Goal: Task Accomplishment & Management: Use online tool/utility

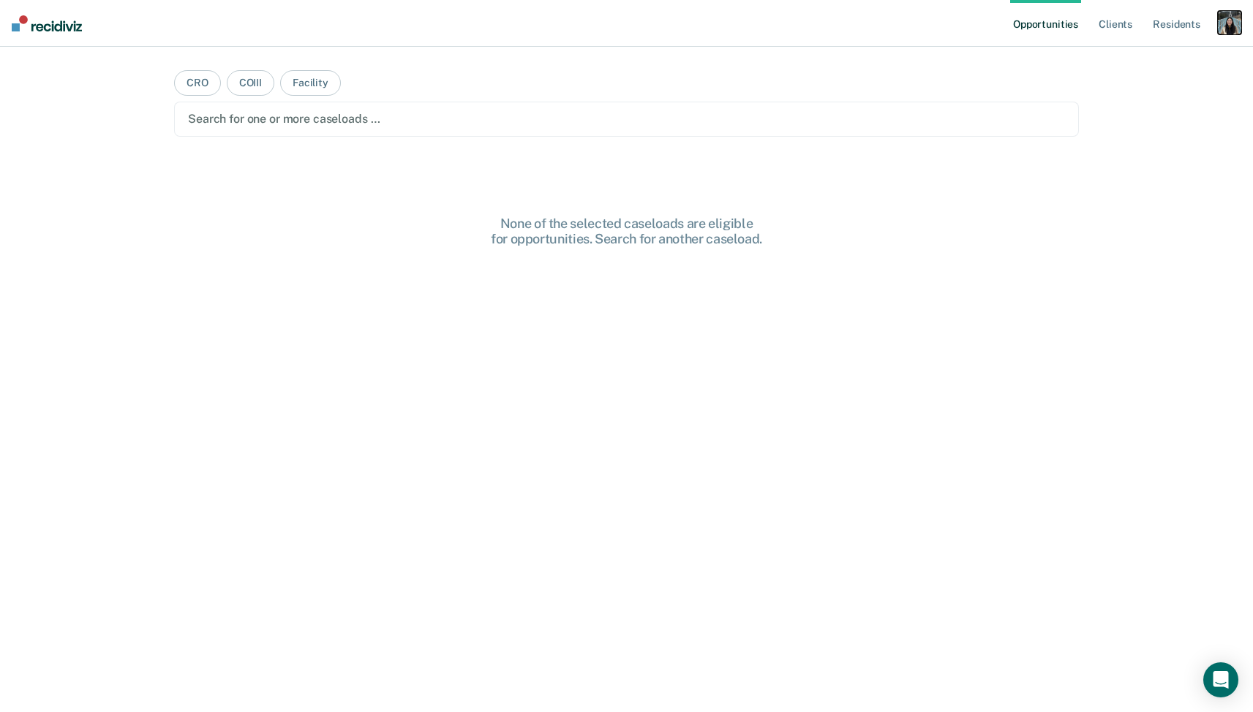
click at [1225, 18] on div "button" at bounding box center [1229, 22] width 23 height 23
click at [1131, 64] on link "Profile" at bounding box center [1170, 59] width 118 height 12
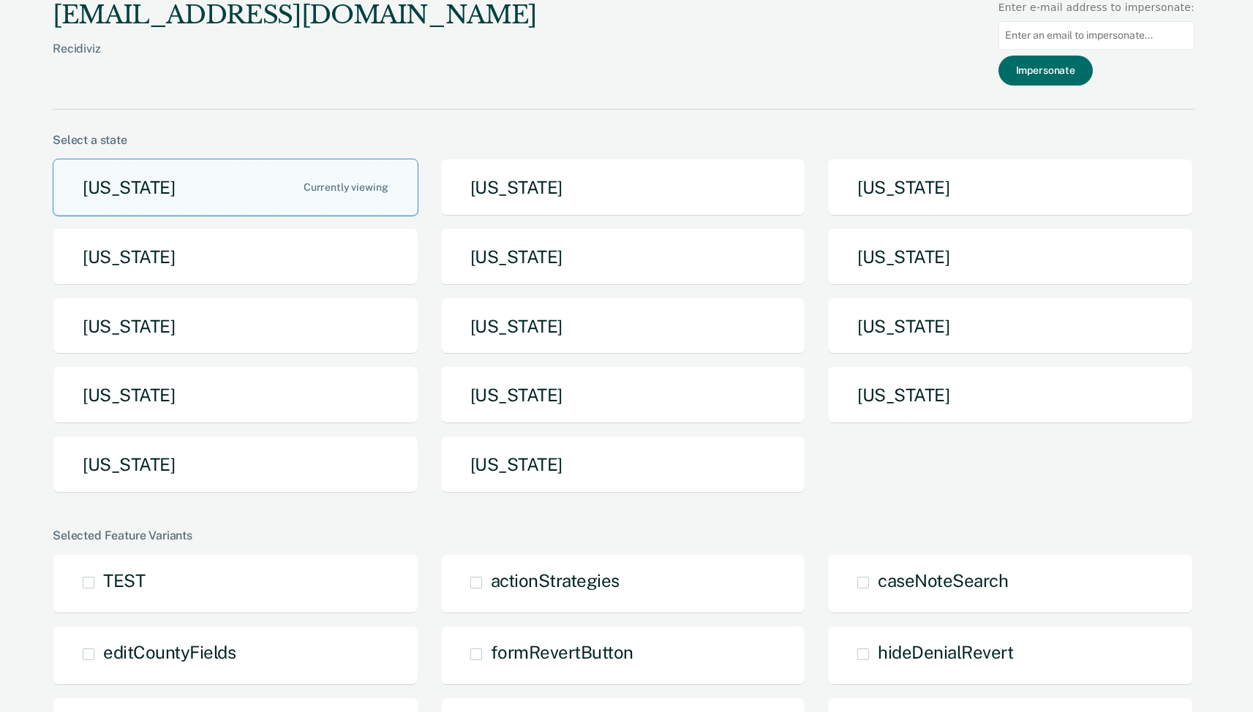
click at [1082, 31] on input at bounding box center [1096, 35] width 196 height 29
paste input "[PERSON_NAME][EMAIL_ADDRESS][PERSON_NAME][DOMAIN_NAME]"
type input "[PERSON_NAME][EMAIL_ADDRESS][PERSON_NAME][DOMAIN_NAME]"
click at [1078, 72] on button "Impersonate" at bounding box center [1045, 71] width 94 height 30
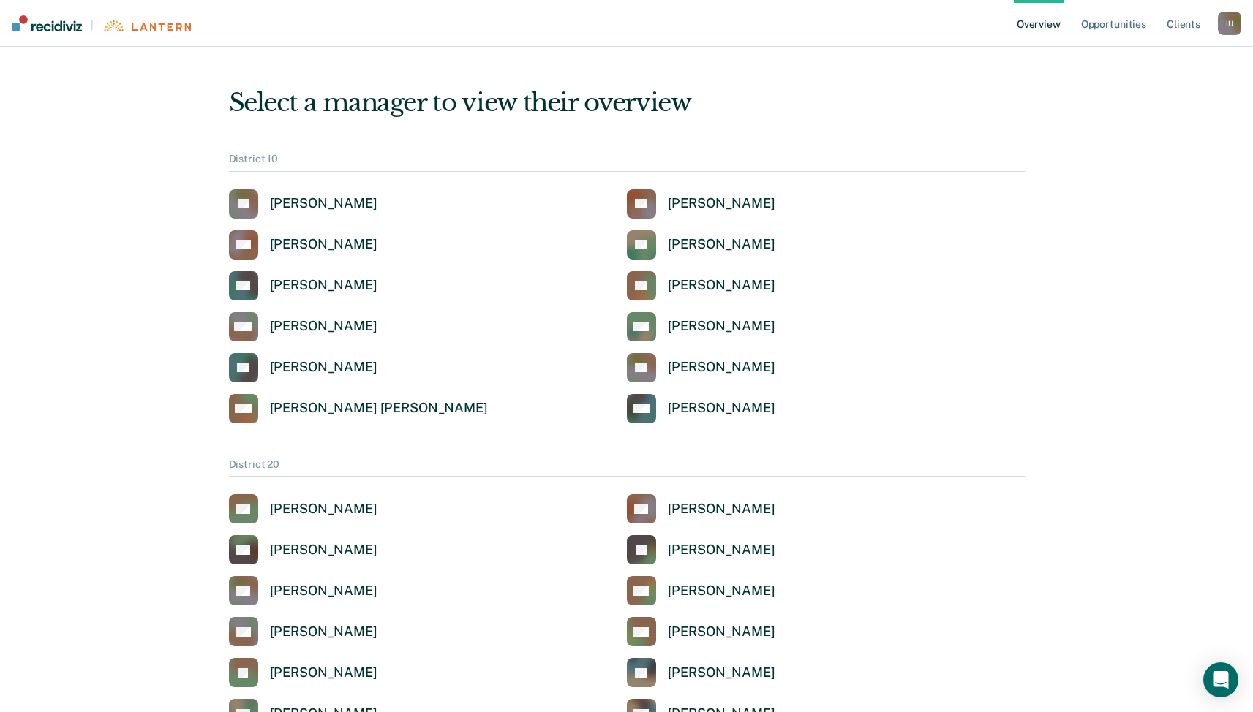
click at [1014, 116] on div "Select a manager to view their overview" at bounding box center [627, 103] width 796 height 30
click at [309, 282] on div "[PERSON_NAME]" at bounding box center [323, 285] width 107 height 17
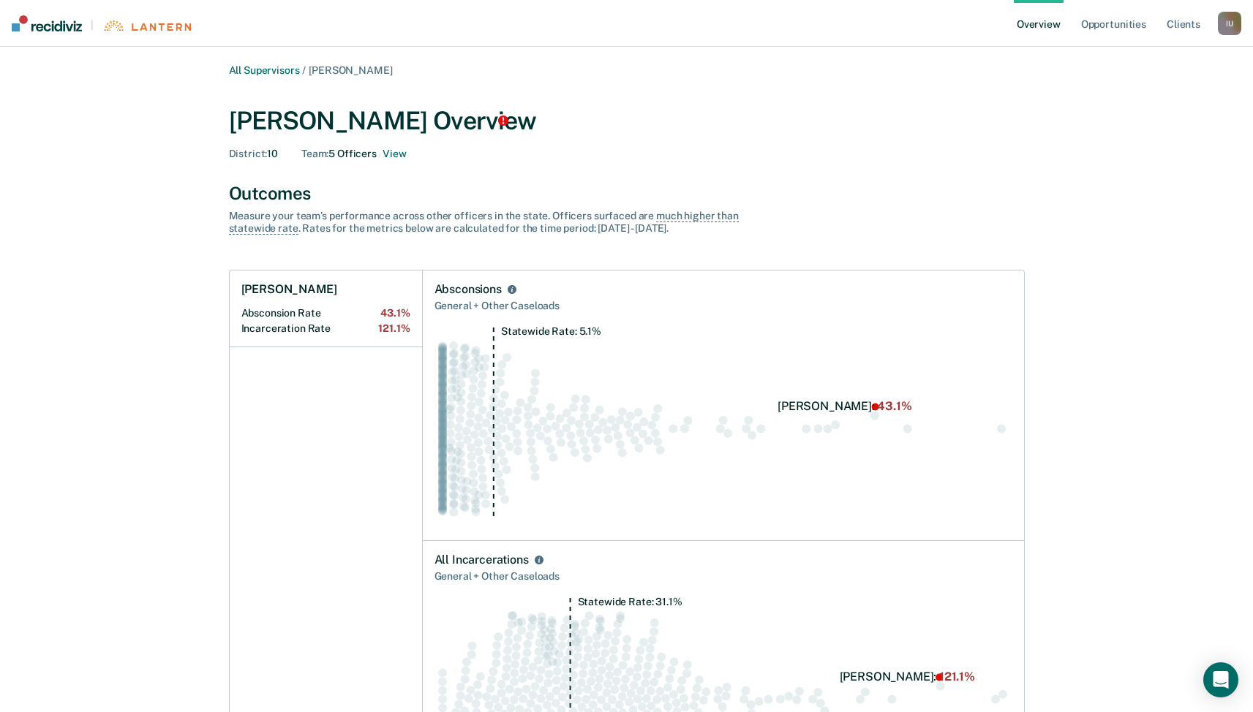
click at [351, 156] on div "Team : 5 Officers View" at bounding box center [353, 154] width 105 height 12
click at [350, 154] on div "Team : 5 Officers View" at bounding box center [353, 154] width 105 height 12
click at [396, 157] on button "View" at bounding box center [393, 154] width 23 height 12
